Goal: Information Seeking & Learning: Find specific fact

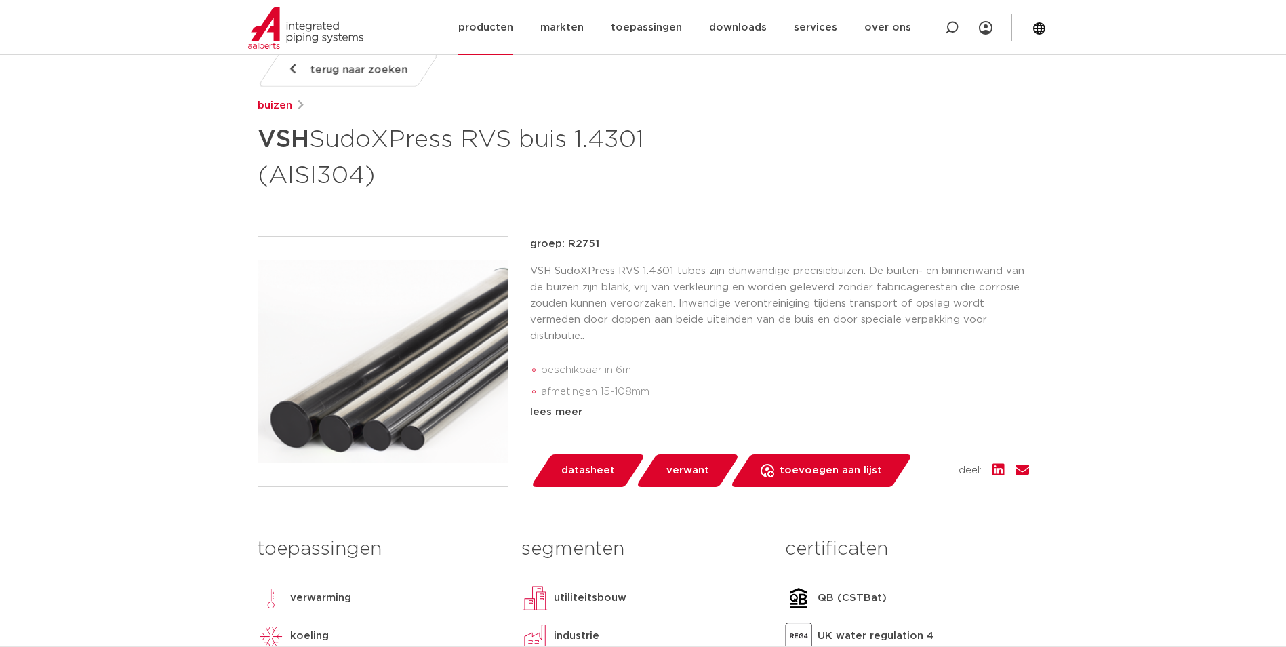
scroll to position [136, 0]
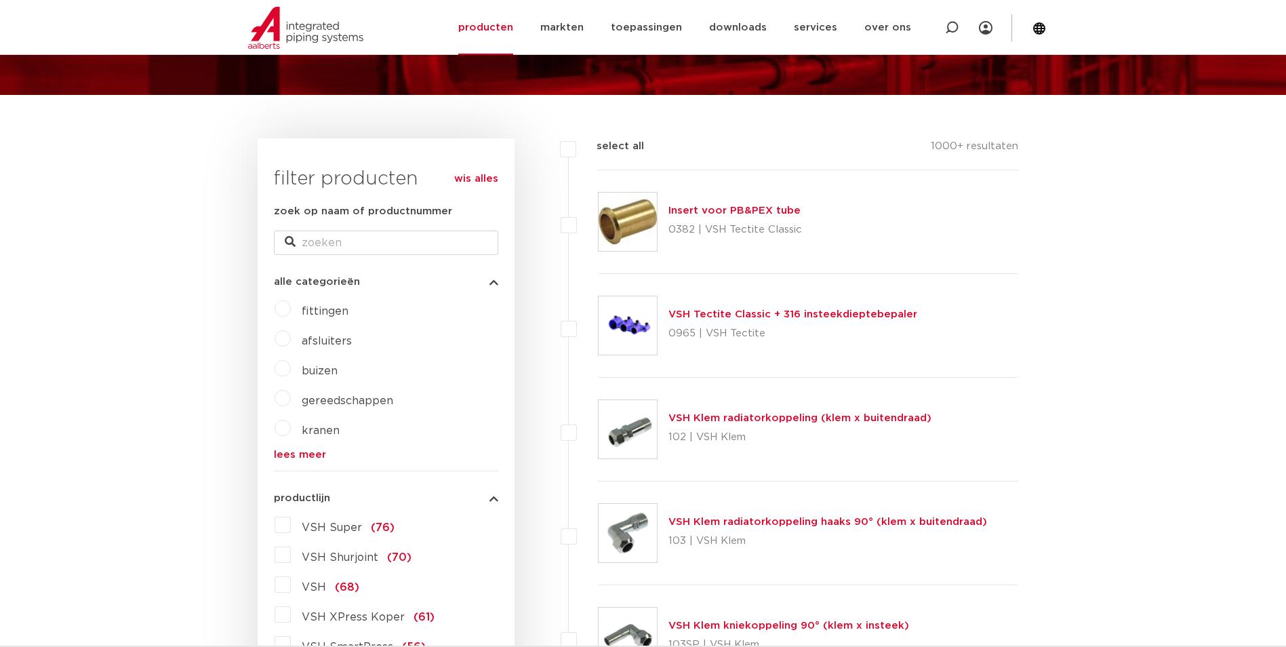
scroll to position [327, 0]
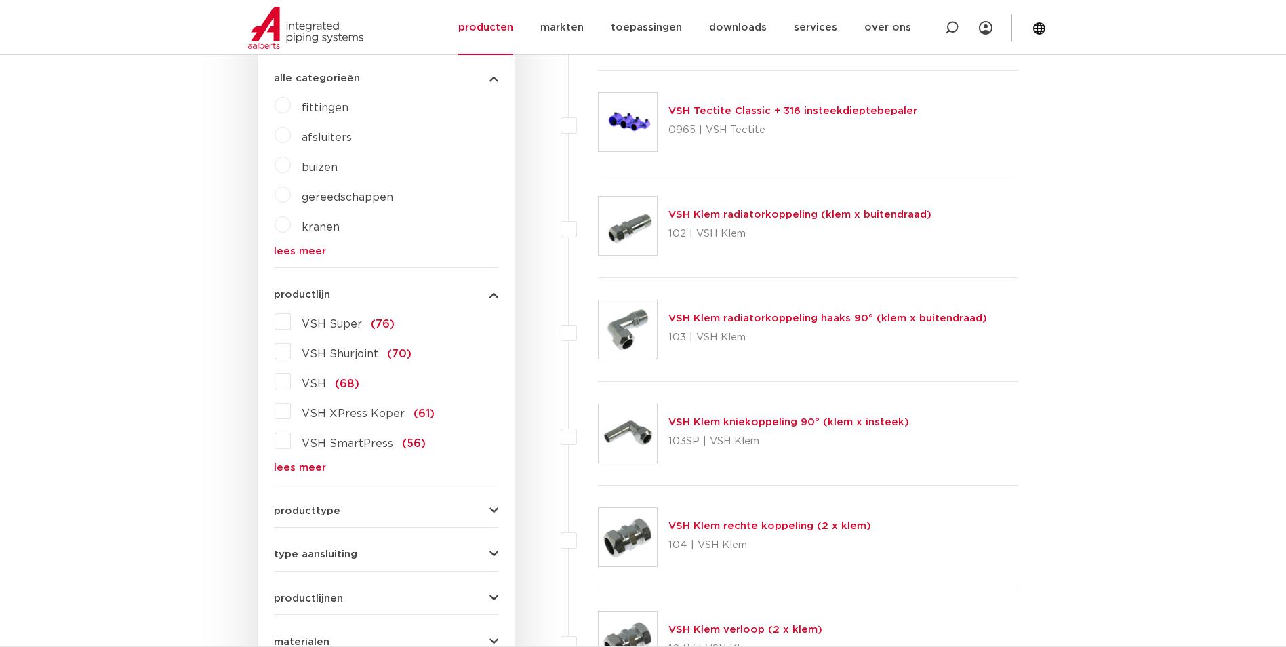
click at [314, 476] on form "zoek op naam of productnummer alle categorieën [GEOGRAPHIC_DATA] afsluiters bui…" at bounding box center [386, 394] width 224 height 789
click at [312, 452] on label "VSH SmartPress (56)" at bounding box center [358, 441] width 135 height 22
click at [0, 0] on input "VSH SmartPress (56)" at bounding box center [0, 0] width 0 height 0
click at [300, 479] on form "zoek op naam of productnummer alle categorieën fittingen afsluiters buizen gere…" at bounding box center [386, 394] width 224 height 789
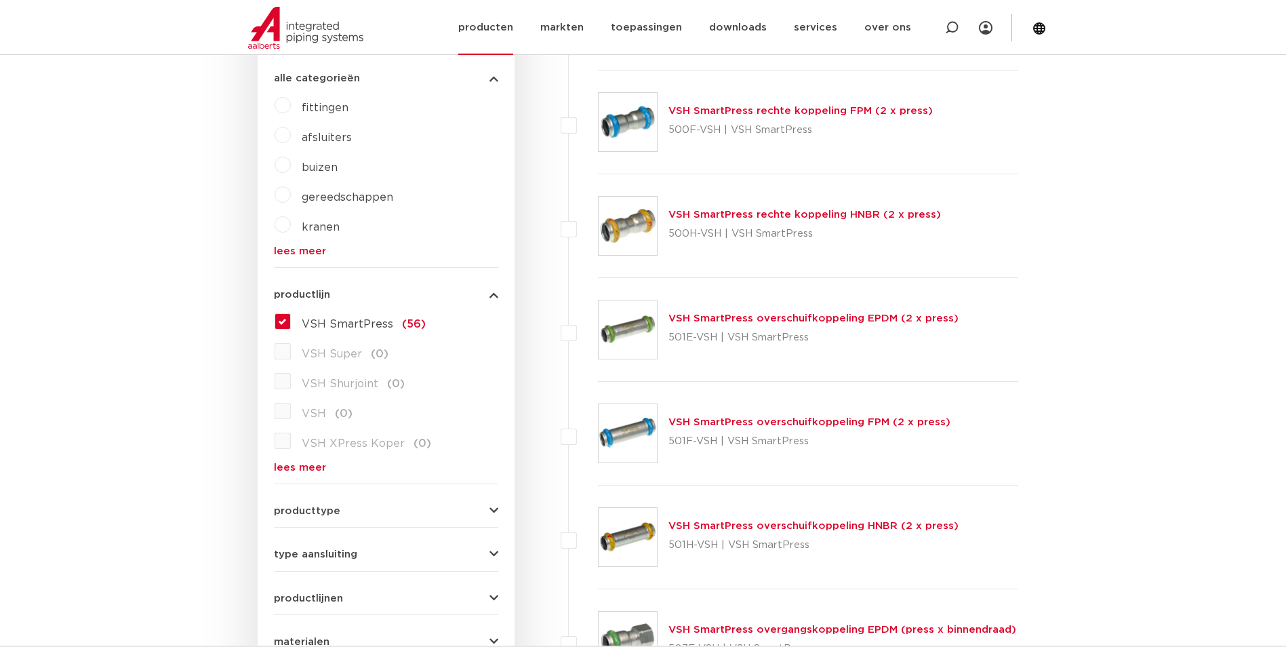
click at [487, 35] on link "producten" at bounding box center [485, 27] width 55 height 55
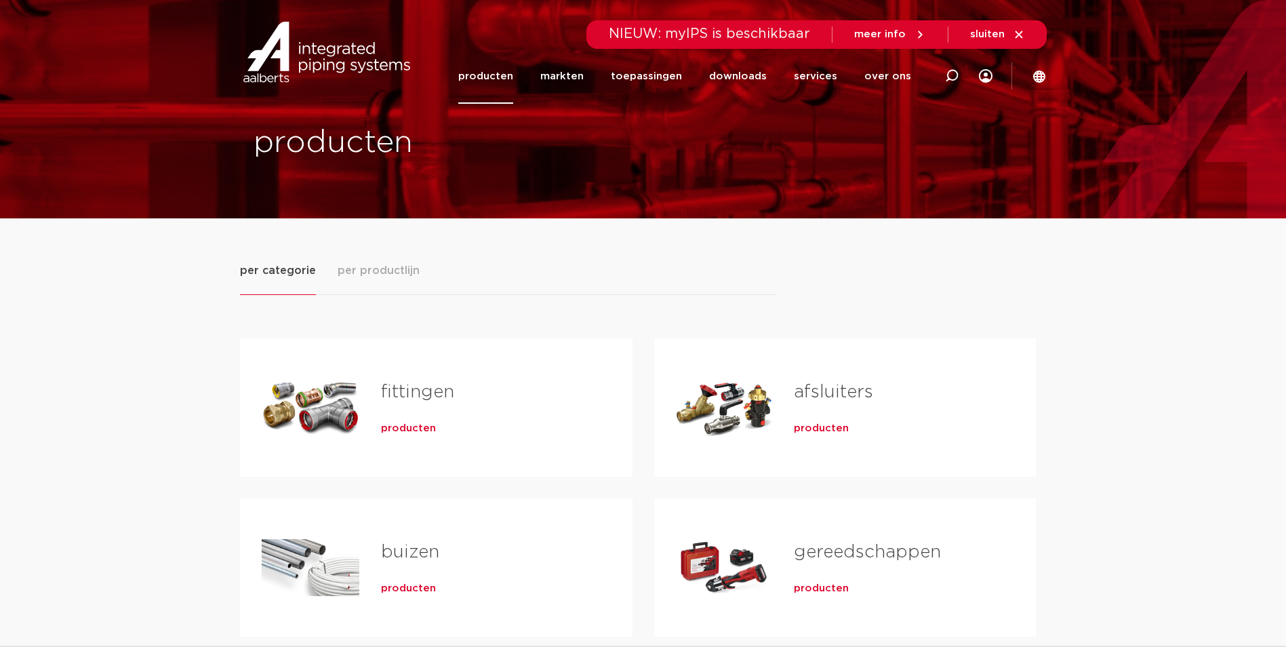
click at [396, 417] on div "producten" at bounding box center [485, 425] width 208 height 19
click at [395, 430] on span "producten" at bounding box center [408, 429] width 55 height 14
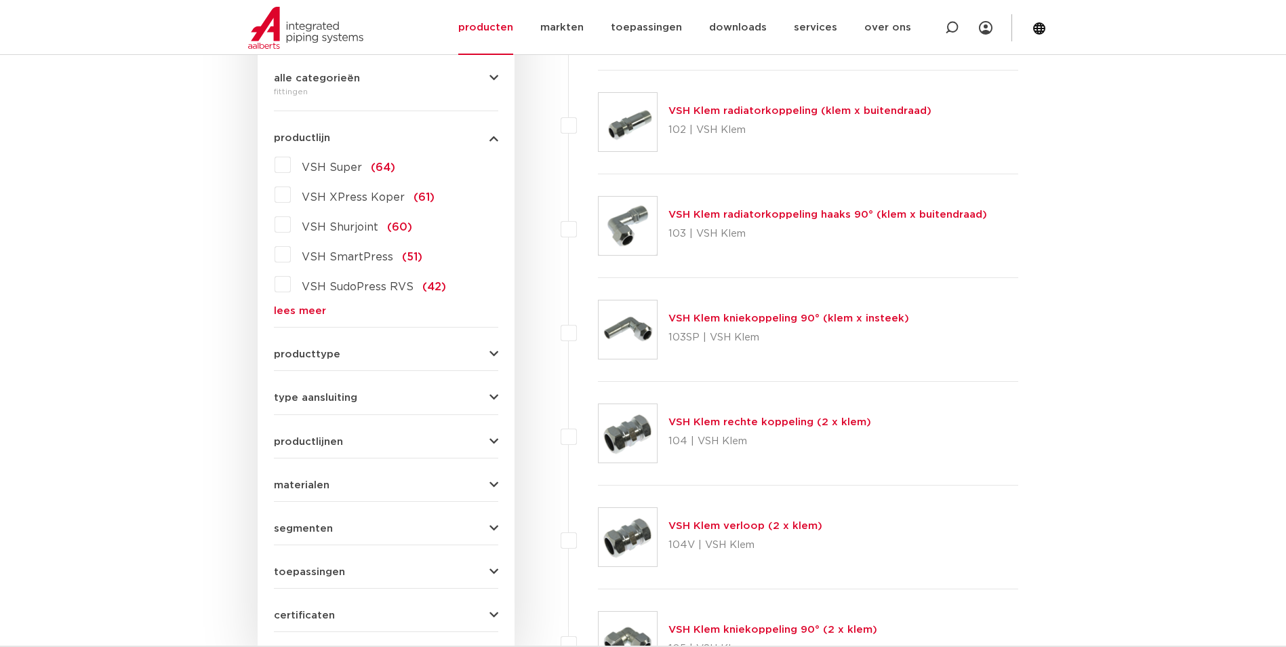
click at [300, 317] on form "zoek op naam of productnummer alle categorieën fittingen fittingen afsluiters b…" at bounding box center [386, 316] width 224 height 632
click at [299, 317] on form "zoek op naam of productnummer alle categorieën fittingen fittingen afsluiters b…" at bounding box center [386, 316] width 224 height 632
click at [302, 313] on link "lees meer" at bounding box center [386, 311] width 224 height 10
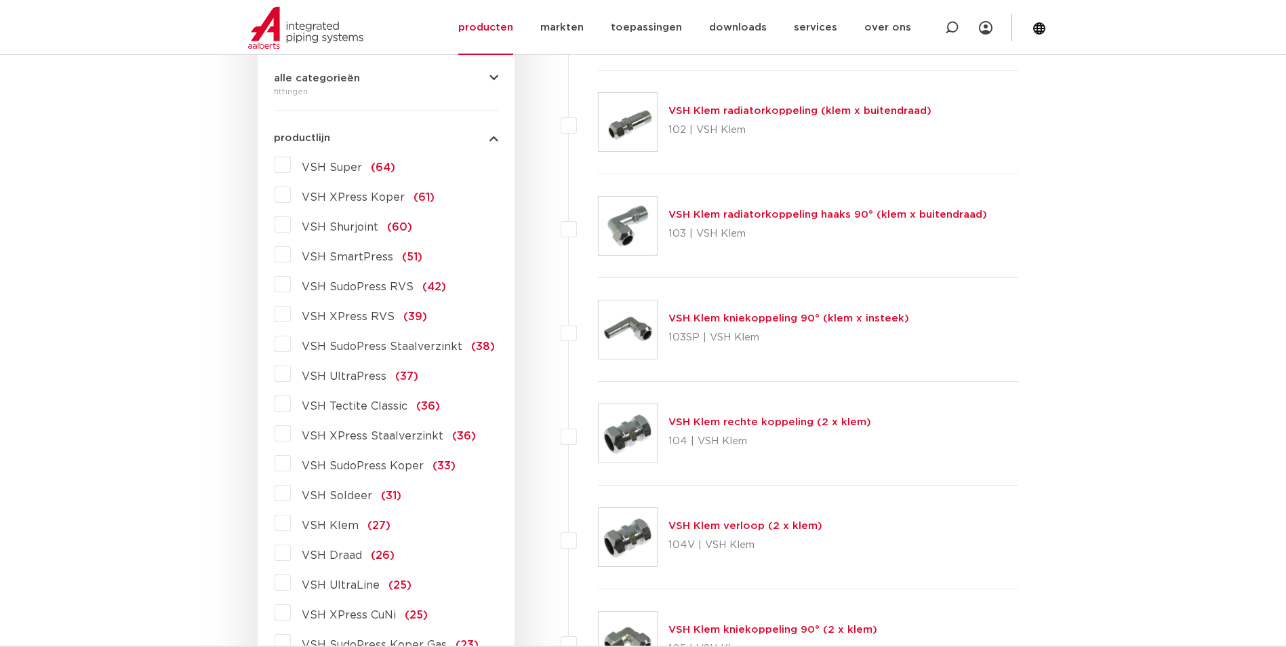
click at [367, 317] on span "VSH XPress RVS" at bounding box center [348, 316] width 93 height 11
click at [0, 0] on input "VSH XPress RVS (39)" at bounding box center [0, 0] width 0 height 0
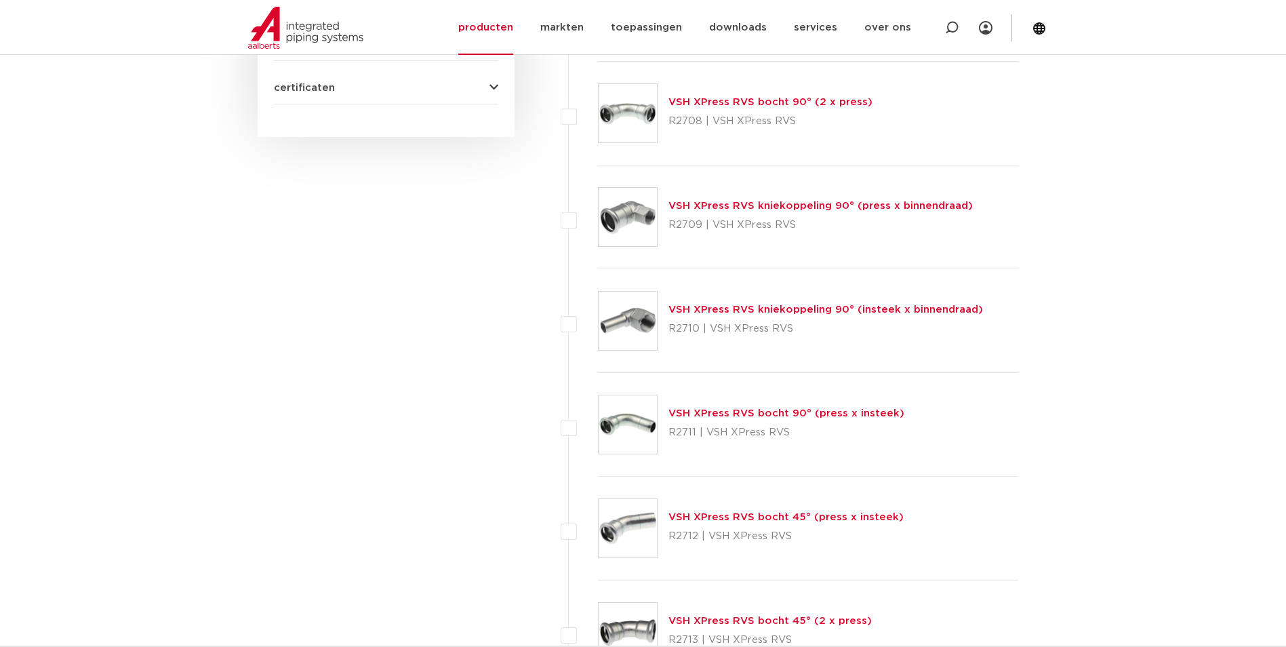
scroll to position [869, 0]
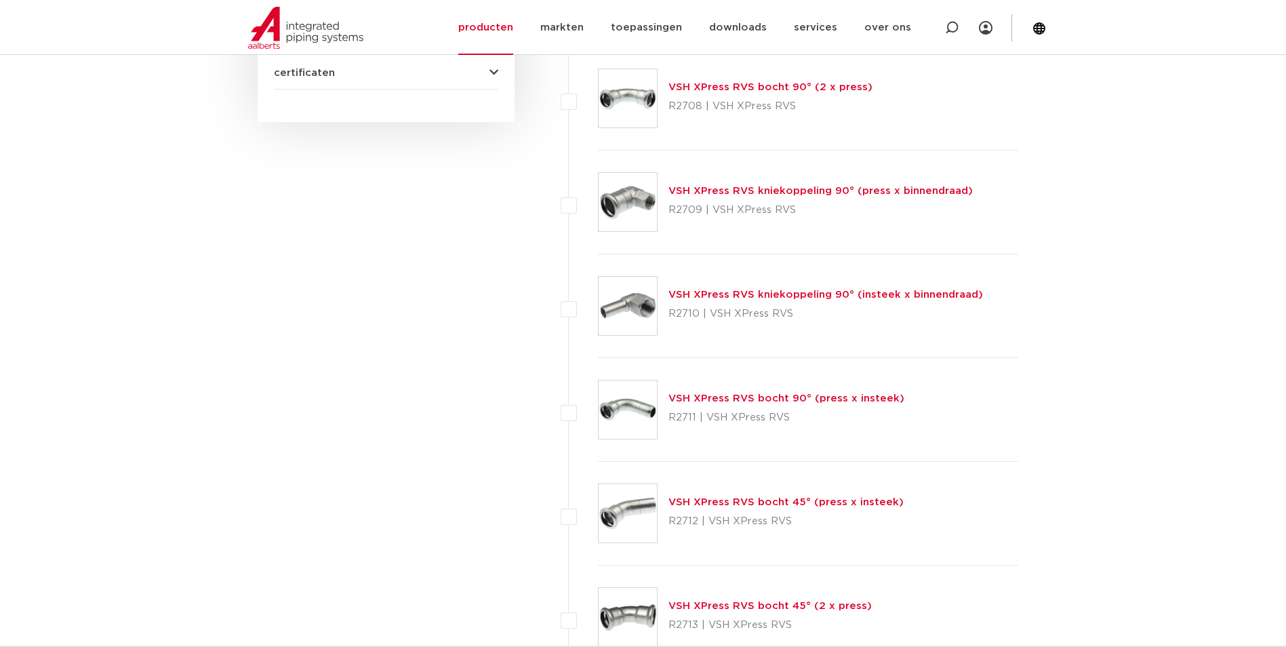
click at [770, 402] on link "VSH XPress RVS bocht 90° (press x insteek)" at bounding box center [787, 398] width 236 height 10
click at [763, 502] on link "VSH XPress RVS bocht 45° (press x insteek)" at bounding box center [786, 502] width 235 height 10
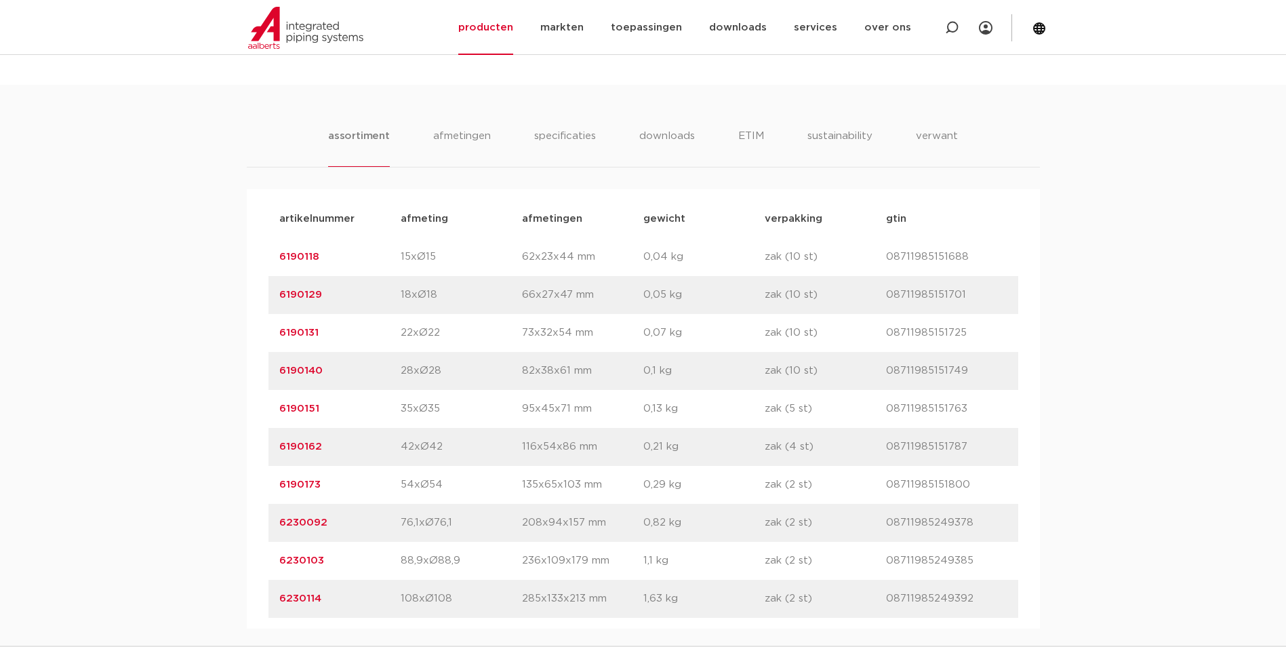
scroll to position [814, 0]
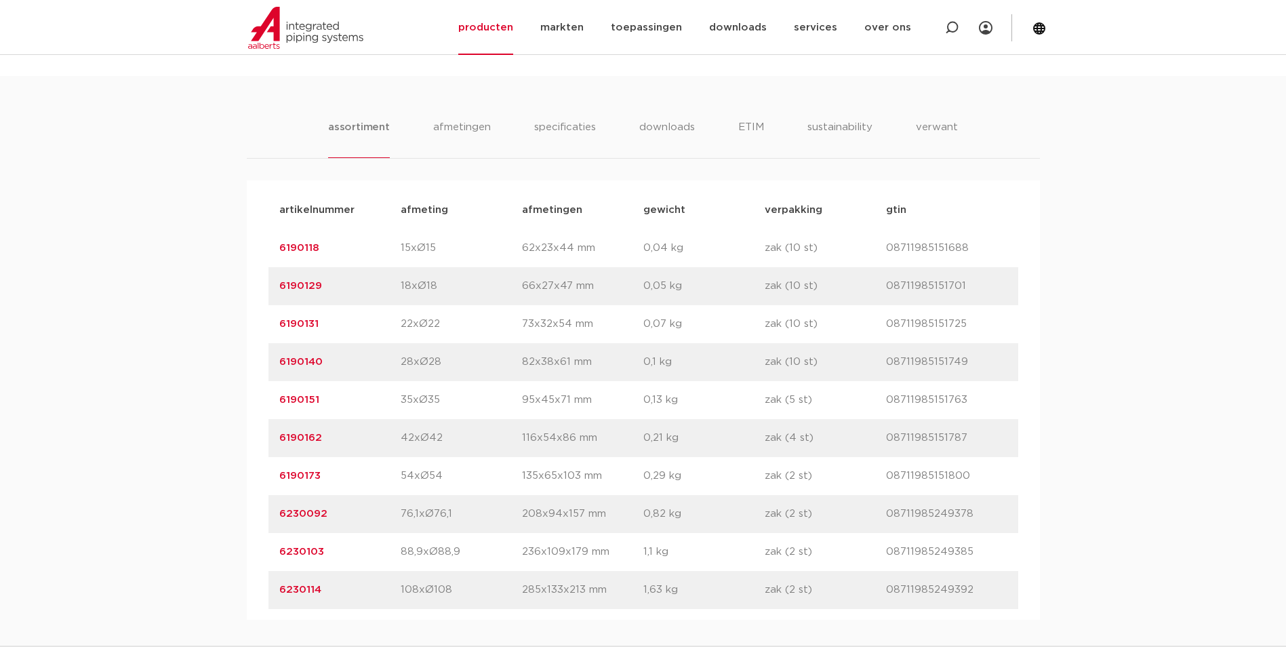
drag, startPoint x: 333, startPoint y: 320, endPoint x: 42, endPoint y: 329, distance: 291.0
click at [42, 329] on div "assortiment afmetingen specificaties downloads ETIM sustainability verwant asso…" at bounding box center [643, 348] width 1286 height 544
copy link "6190131"
click at [945, 32] on icon at bounding box center [952, 28] width 14 height 14
type input "6863186"
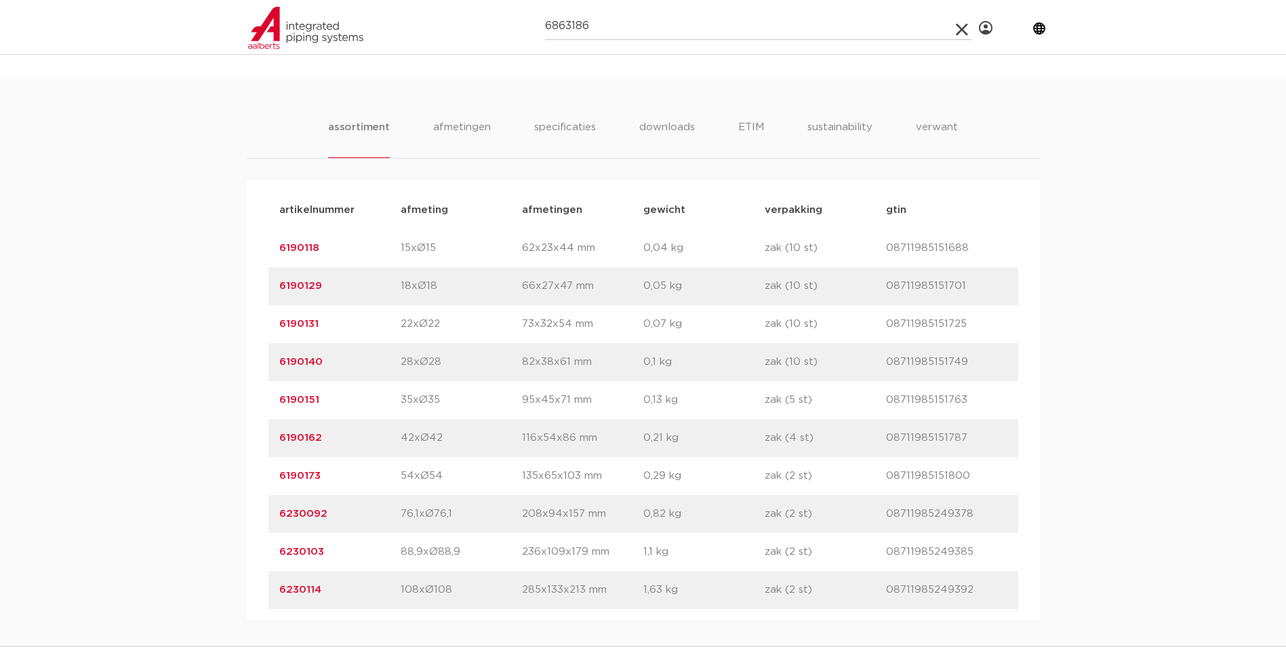
click button "Zoeken" at bounding box center [0, 0] width 0 height 0
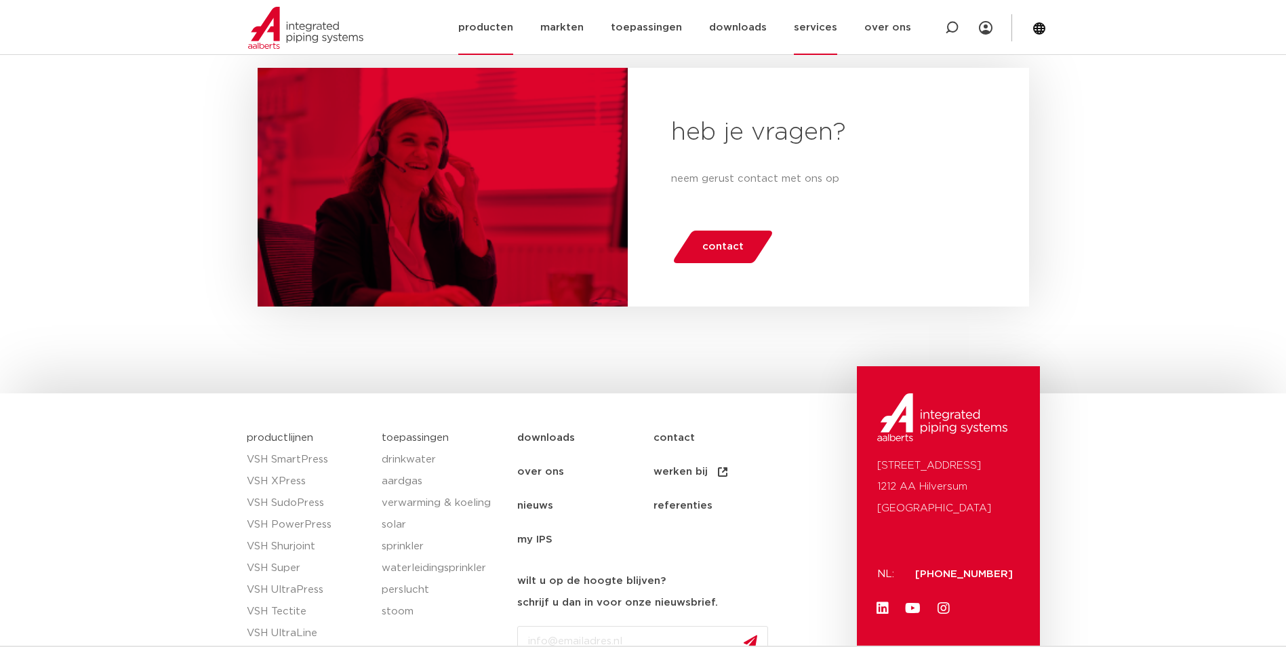
scroll to position [869, 0]
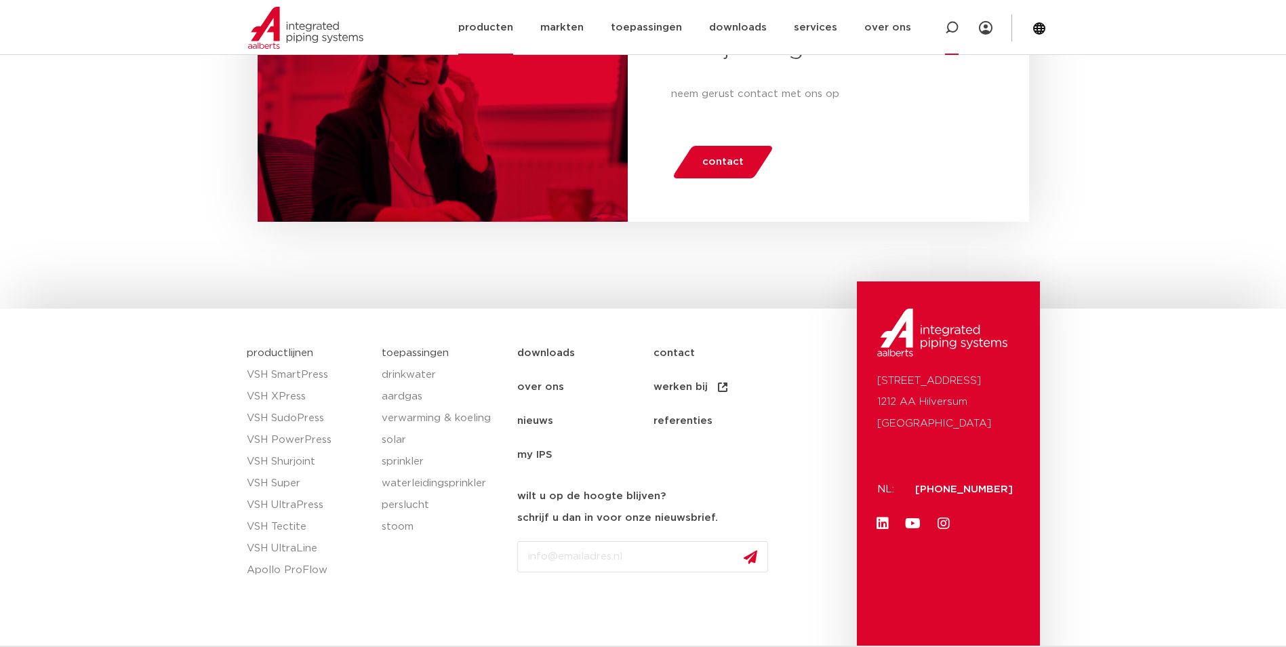
click at [953, 31] on icon at bounding box center [952, 28] width 16 height 16
type input "6863166"
click button "Zoeken" at bounding box center [0, 0] width 0 height 0
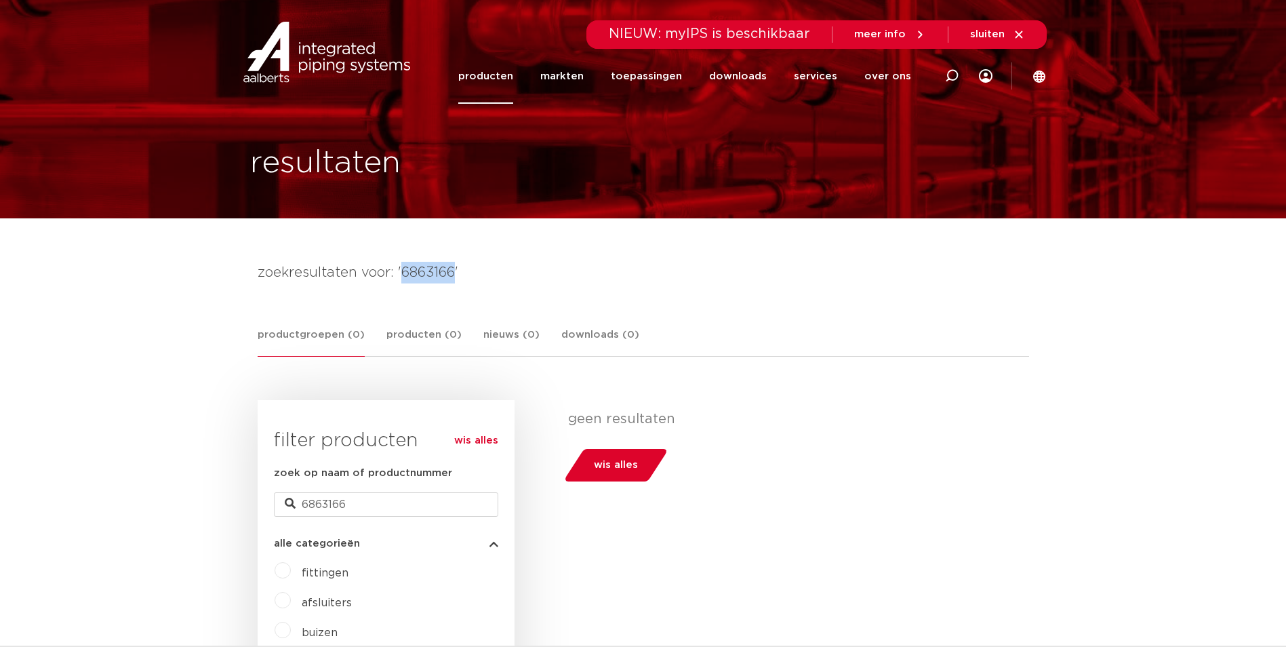
drag, startPoint x: 452, startPoint y: 267, endPoint x: 401, endPoint y: 273, distance: 51.1
click at [401, 273] on h4 "zoekresultaten voor: '6863166'" at bounding box center [644, 273] width 772 height 22
click at [511, 75] on link "producten" at bounding box center [485, 76] width 55 height 55
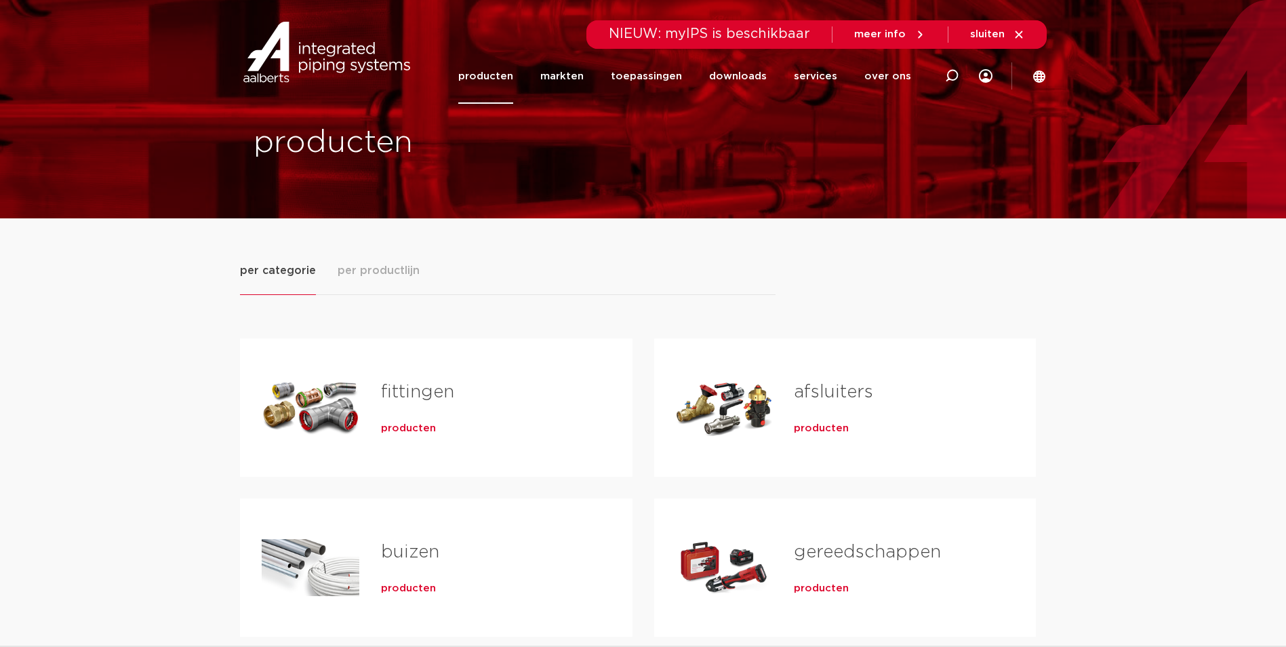
click at [401, 430] on span "producten" at bounding box center [408, 429] width 55 height 14
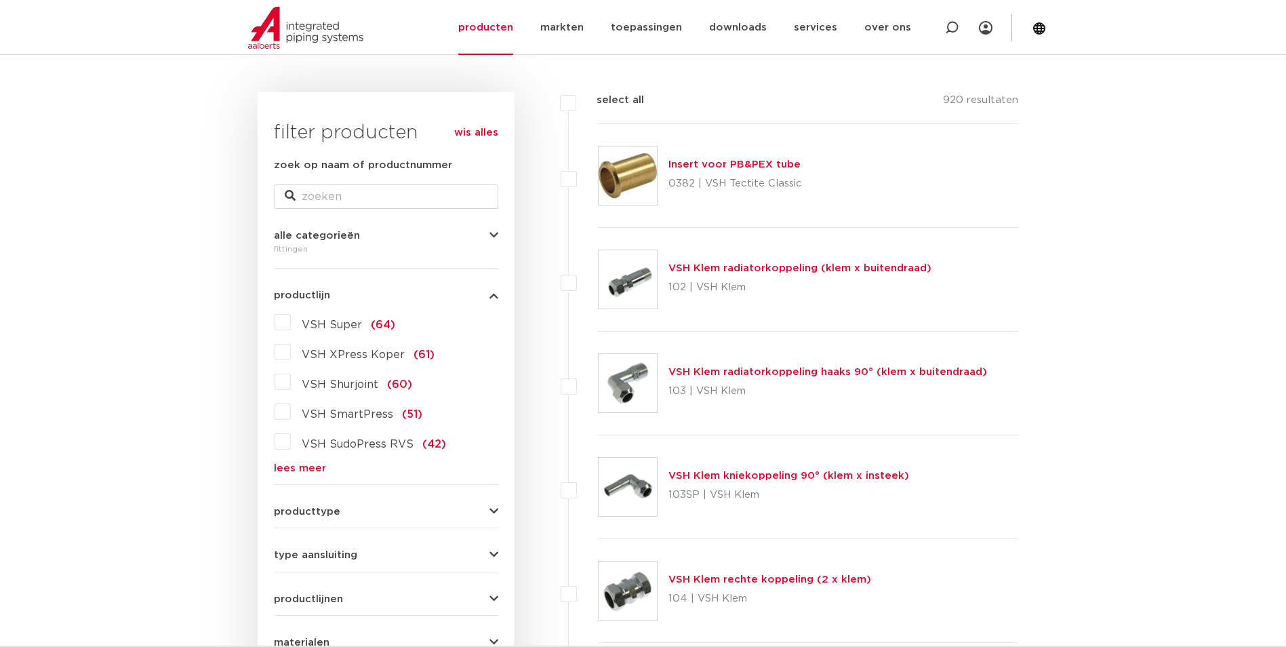
scroll to position [203, 0]
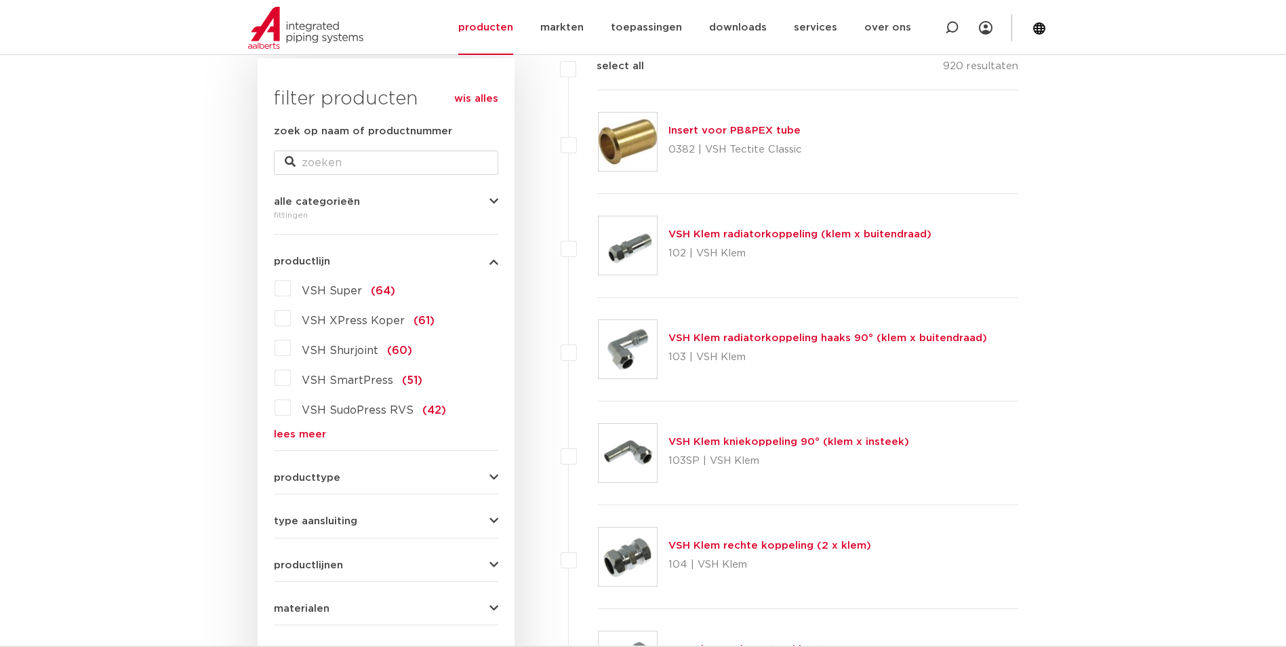
click at [305, 434] on link "lees meer" at bounding box center [386, 434] width 224 height 10
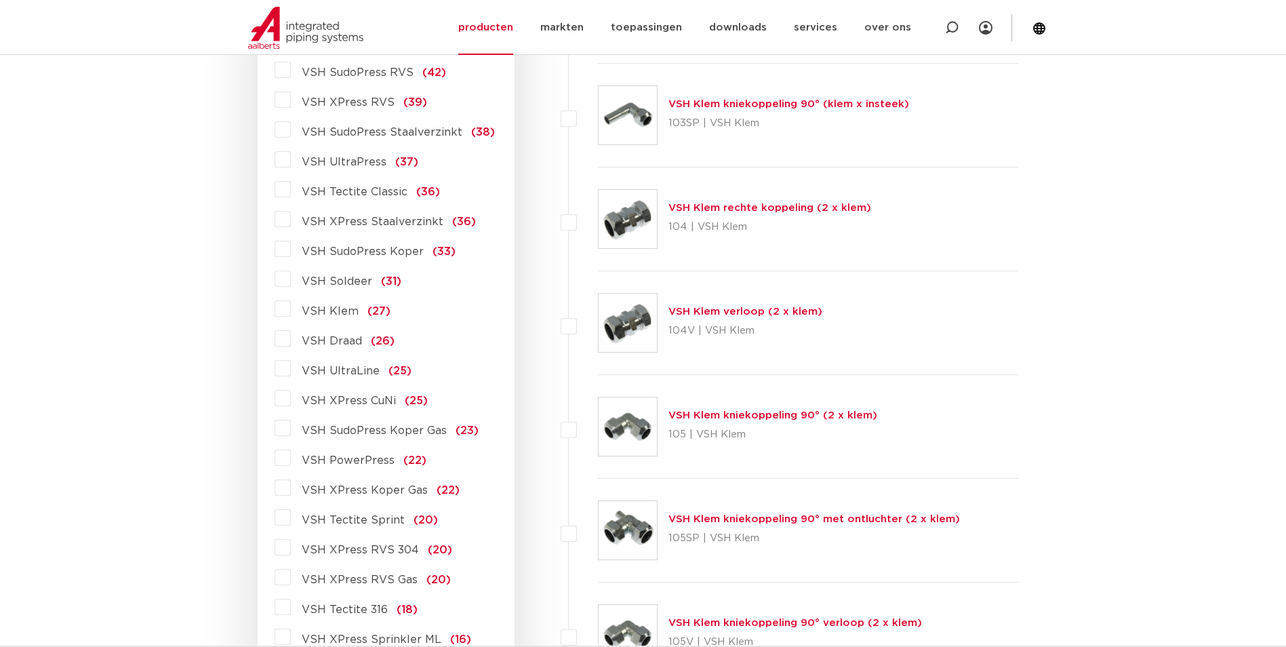
scroll to position [542, 0]
click at [414, 218] on span "VSH XPress Staalverzinkt" at bounding box center [373, 220] width 142 height 11
click at [0, 0] on input "VSH XPress Staalverzinkt (36)" at bounding box center [0, 0] width 0 height 0
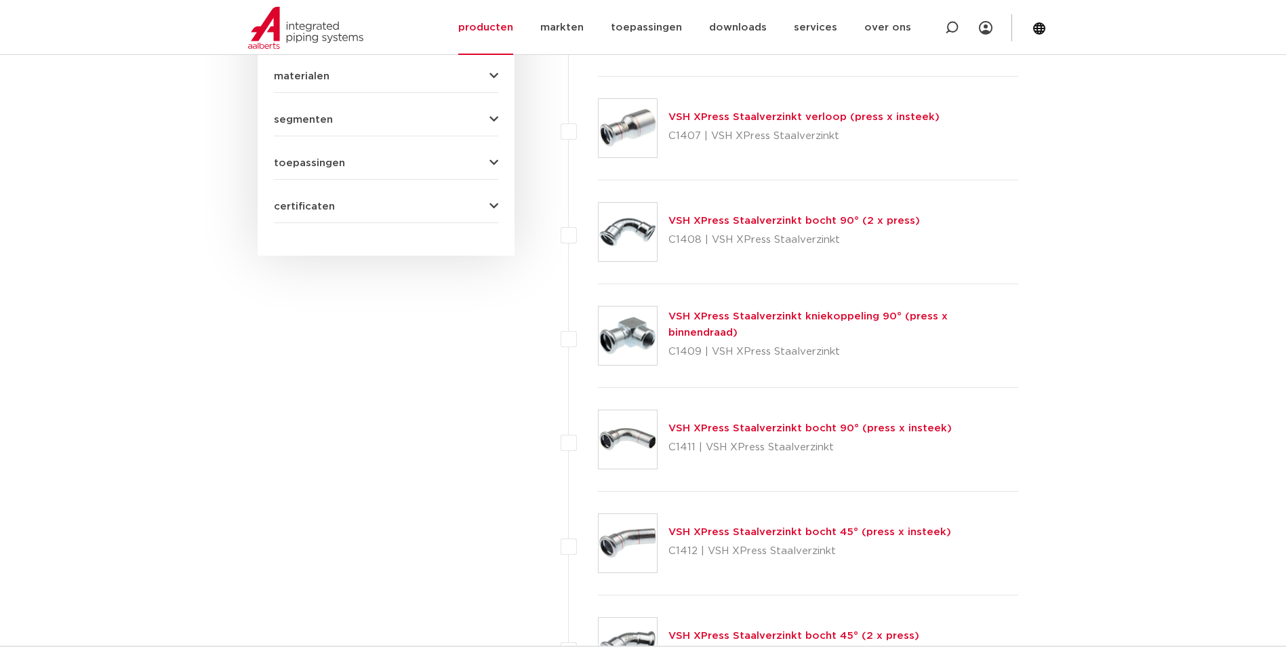
scroll to position [814, 0]
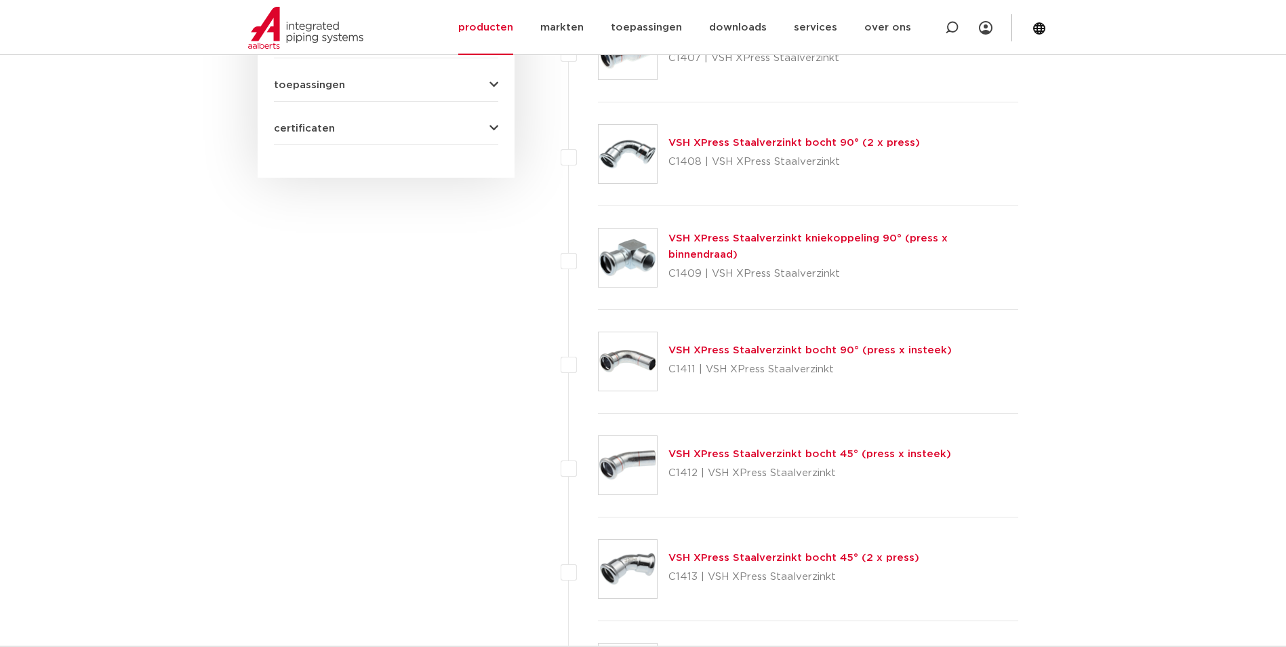
click at [765, 454] on link "VSH XPress Staalverzinkt bocht 45° (press x insteek)" at bounding box center [810, 454] width 283 height 10
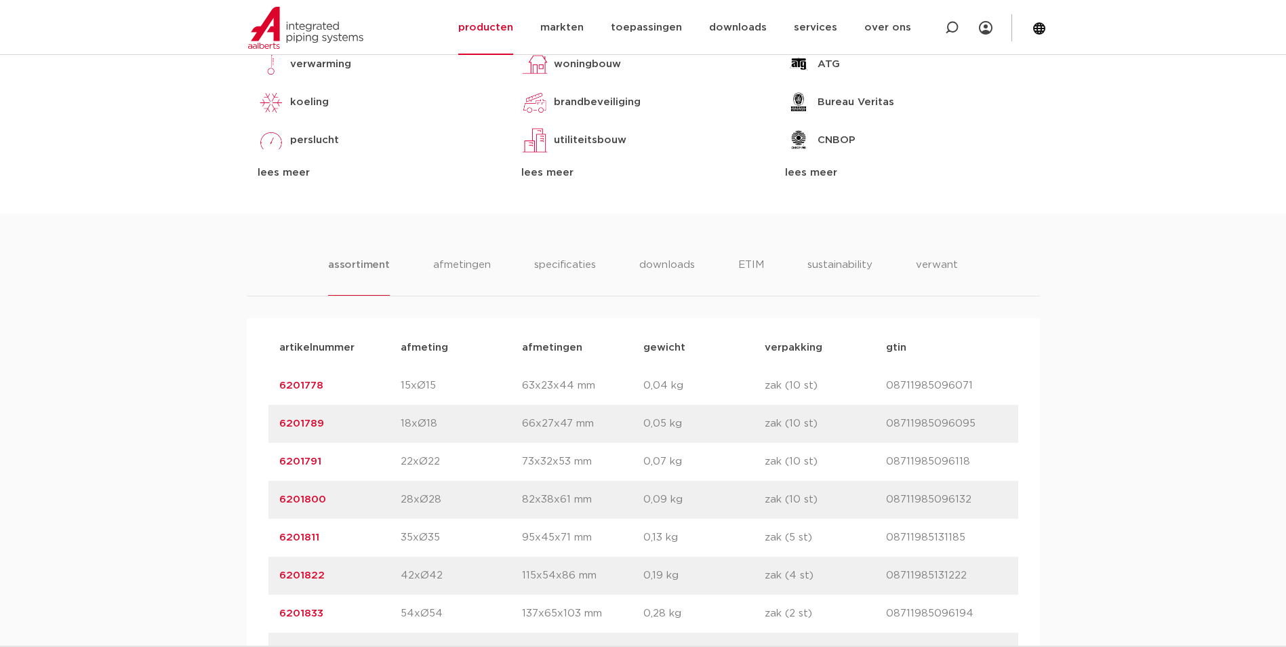
scroll to position [678, 0]
drag, startPoint x: 325, startPoint y: 465, endPoint x: 180, endPoint y: 466, distance: 145.8
click at [180, 466] on div "assortiment [GEOGRAPHIC_DATA] specificaties downloads ETIM sustainability verwa…" at bounding box center [643, 503] width 1286 height 582
copy link "6201791"
